Goal: Task Accomplishment & Management: Use online tool/utility

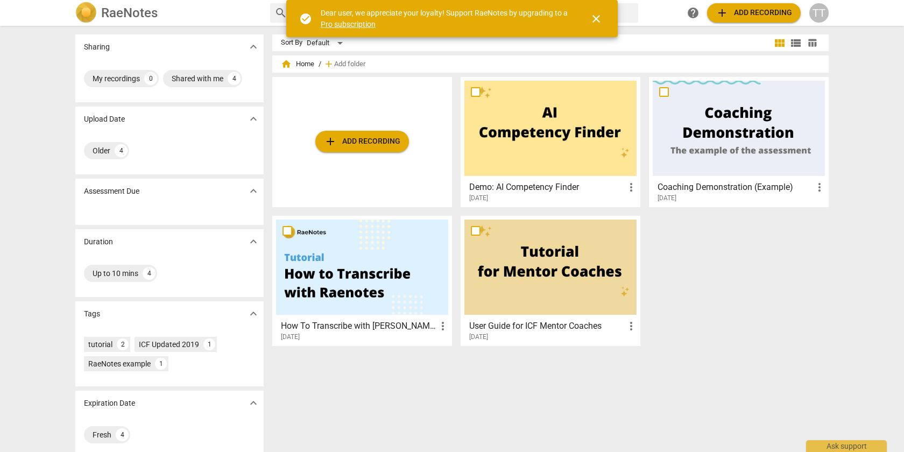
click at [418, 151] on div "add Add recording" at bounding box center [362, 142] width 180 height 130
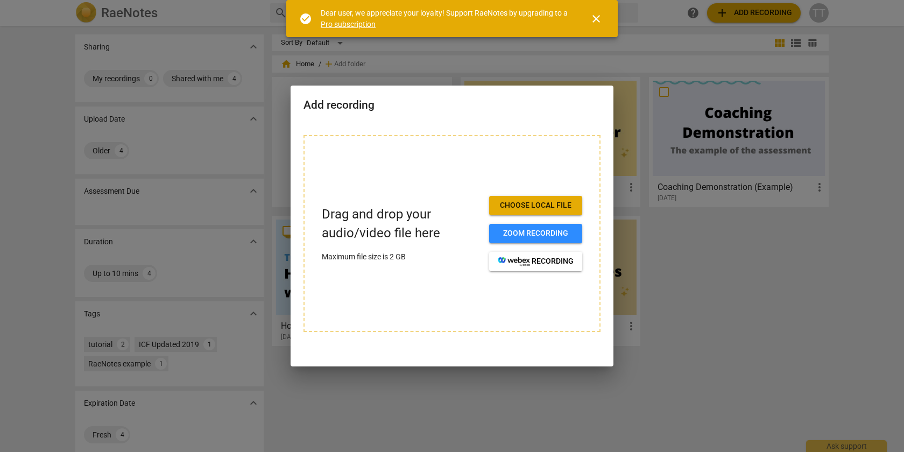
drag, startPoint x: 536, startPoint y: 69, endPoint x: 604, endPoint y: 42, distance: 73.0
click at [536, 68] on div at bounding box center [452, 226] width 904 height 452
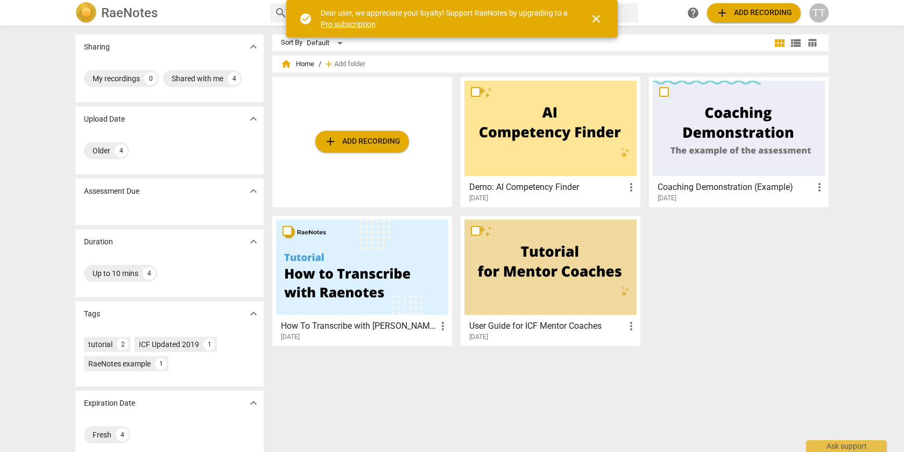
click at [598, 23] on span "close" at bounding box center [596, 18] width 13 height 13
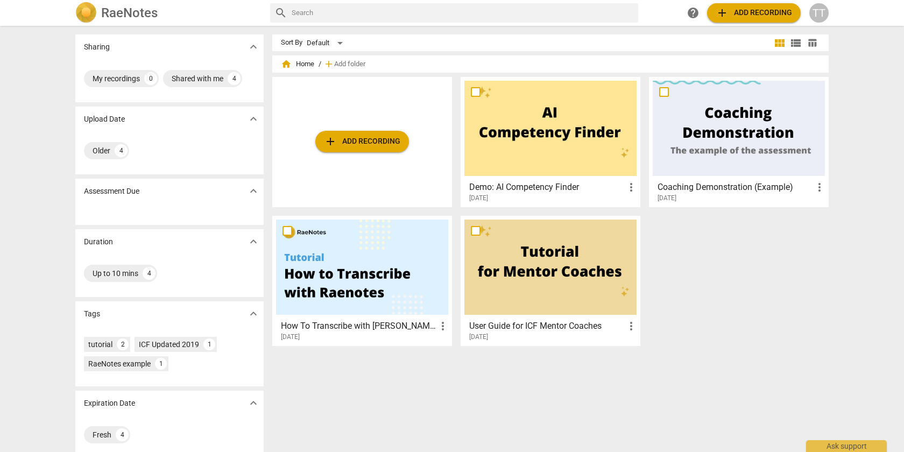
click at [375, 141] on span "add Add recording" at bounding box center [362, 141] width 76 height 13
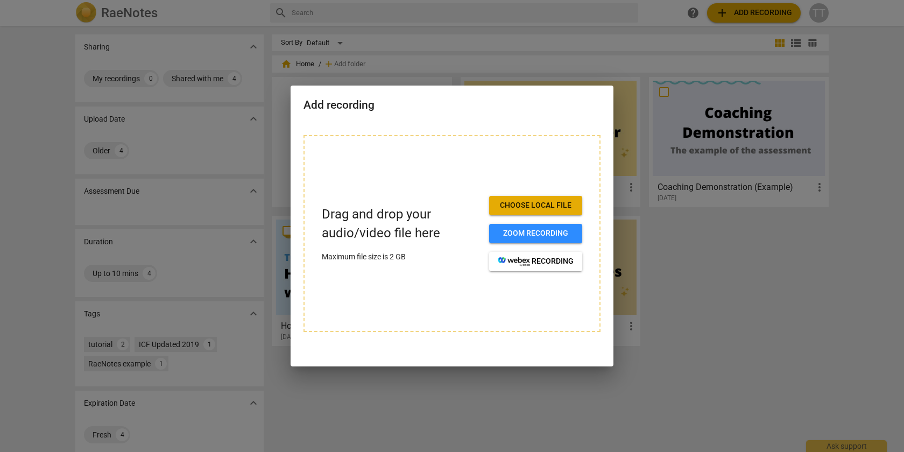
click at [531, 210] on span "Choose local file" at bounding box center [536, 205] width 76 height 11
click at [716, 264] on div at bounding box center [452, 226] width 904 height 452
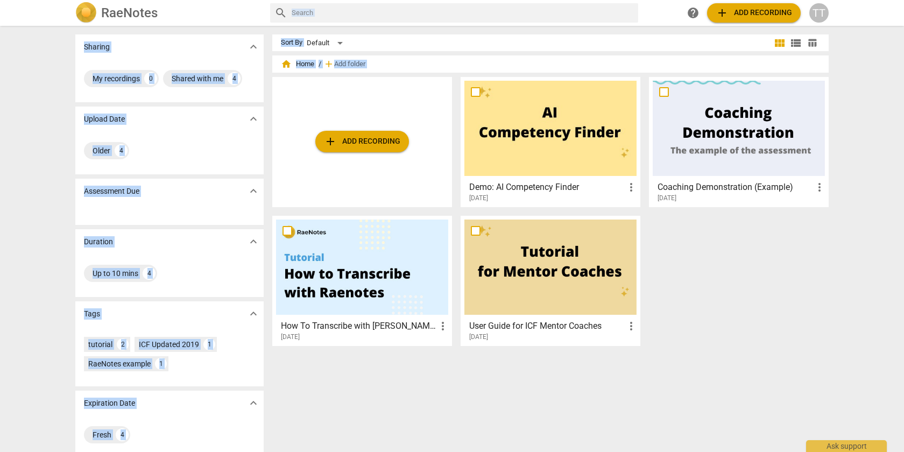
drag, startPoint x: 712, startPoint y: 311, endPoint x: 377, endPoint y: 19, distance: 443.7
click at [378, 19] on div "RaeNotes search help add Add recording TT Sharing expand_more My recordings 0 S…" at bounding box center [452, 226] width 904 height 452
click at [346, 30] on div "Sharing expand_more My recordings 0 Shared with me 4 Upload Date expand_more Ol…" at bounding box center [452, 239] width 771 height 425
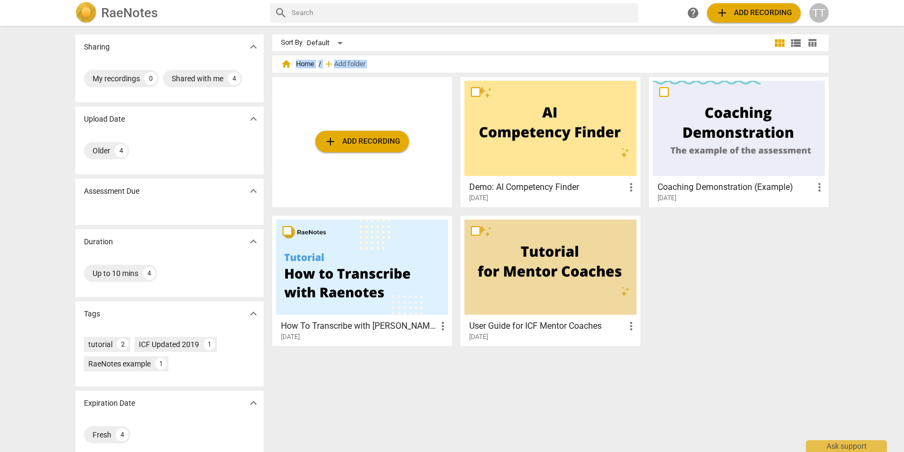
drag, startPoint x: 343, startPoint y: 28, endPoint x: 638, endPoint y: 274, distance: 383.7
click at [636, 273] on div "Sharing expand_more My recordings 0 Shared with me 4 Upload Date expand_more Ol…" at bounding box center [452, 239] width 771 height 425
click at [702, 285] on div "add Add recording Demo: AI Competency Finder more_vert [DATE] Coaching Demonstr…" at bounding box center [554, 216] width 565 height 278
drag, startPoint x: 711, startPoint y: 315, endPoint x: 288, endPoint y: 43, distance: 503.1
click at [343, 48] on div "Sort By Default view_module view_list table_chart home Home / add Add folder ad…" at bounding box center [554, 238] width 565 height 409
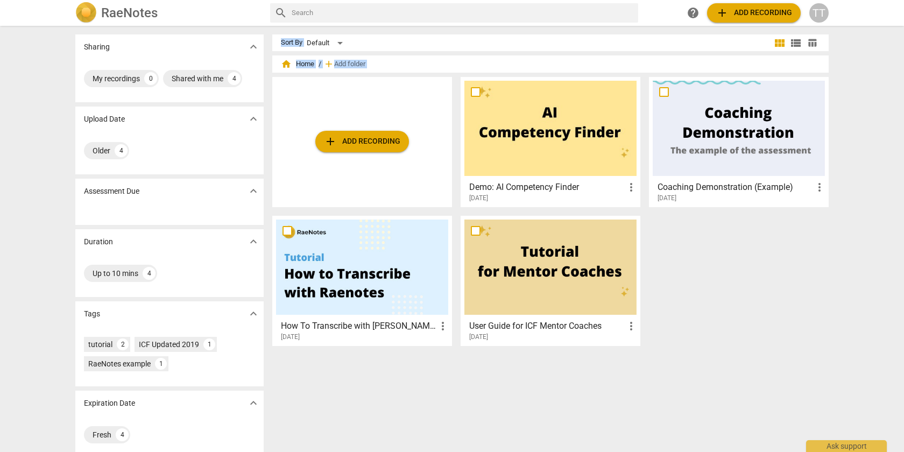
drag, startPoint x: 267, startPoint y: 31, endPoint x: 635, endPoint y: 297, distance: 454.1
click at [606, 280] on div "Sharing expand_more My recordings 0 Shared with me 4 Upload Date expand_more Ol…" at bounding box center [452, 239] width 771 height 425
click at [694, 303] on div "add Add recording Demo: AI Competency Finder more_vert [DATE] Coaching Demonstr…" at bounding box center [554, 216] width 565 height 278
drag, startPoint x: 624, startPoint y: 252, endPoint x: 308, endPoint y: 48, distance: 376.1
click at [310, 50] on div "Sort By Default view_module view_list table_chart home Home / add Add folder ad…" at bounding box center [554, 238] width 565 height 409
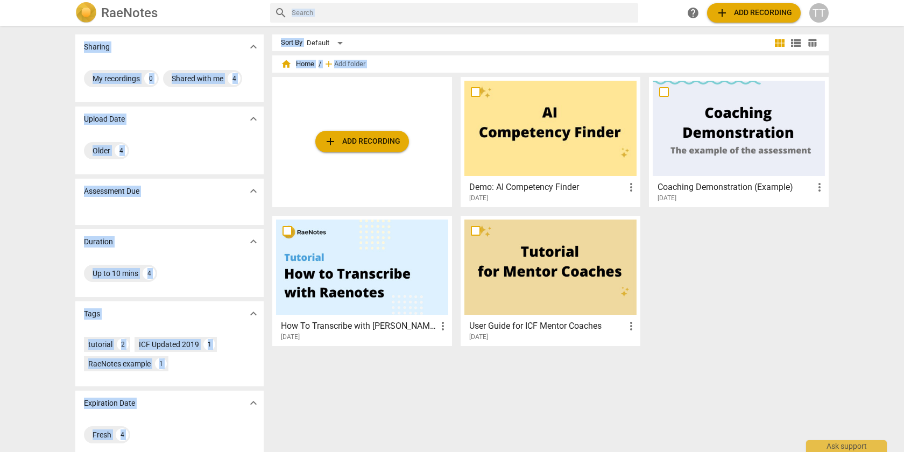
drag, startPoint x: 269, startPoint y: 22, endPoint x: 724, endPoint y: 275, distance: 520.9
click at [675, 248] on div "RaeNotes search help add Add recording TT Sharing expand_more My recordings 0 S…" at bounding box center [452, 226] width 904 height 452
click at [738, 286] on div "add Add recording Demo: AI Competency Finder more_vert [DATE] Coaching Demonstr…" at bounding box center [554, 216] width 565 height 278
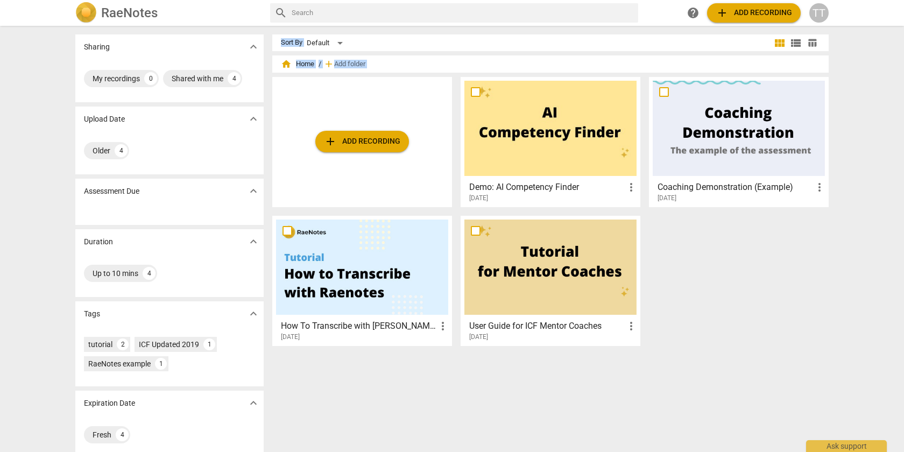
drag, startPoint x: 528, startPoint y: 202, endPoint x: 265, endPoint y: 30, distance: 314.4
click at [265, 30] on div "Sharing expand_more My recordings 0 Shared with me 4 Upload Date expand_more Ol…" at bounding box center [452, 239] width 771 height 425
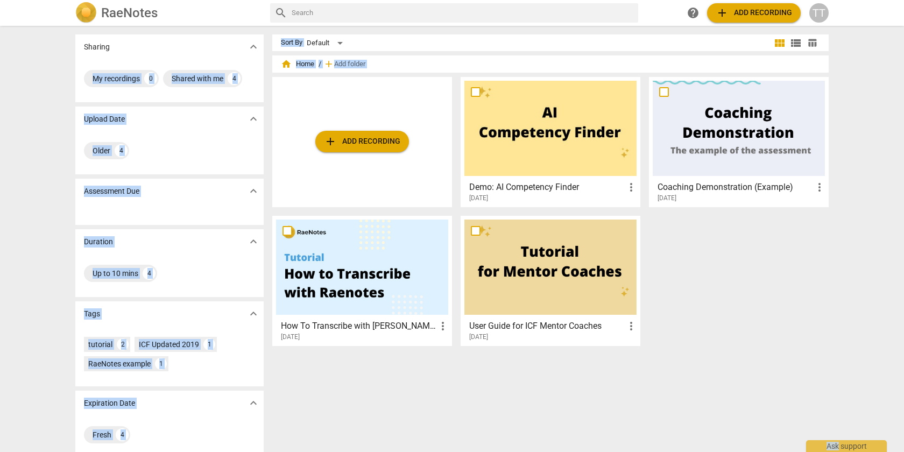
drag, startPoint x: 265, startPoint y: 30, endPoint x: 705, endPoint y: 326, distance: 530.1
click at [701, 324] on div "Sharing expand_more My recordings 0 Shared with me 4 Upload Date expand_more Ol…" at bounding box center [452, 239] width 771 height 425
click at [751, 336] on div "add Add recording Demo: AI Competency Finder more_vert [DATE] Coaching Demonstr…" at bounding box center [554, 216] width 565 height 278
